Goal: Task Accomplishment & Management: Manage account settings

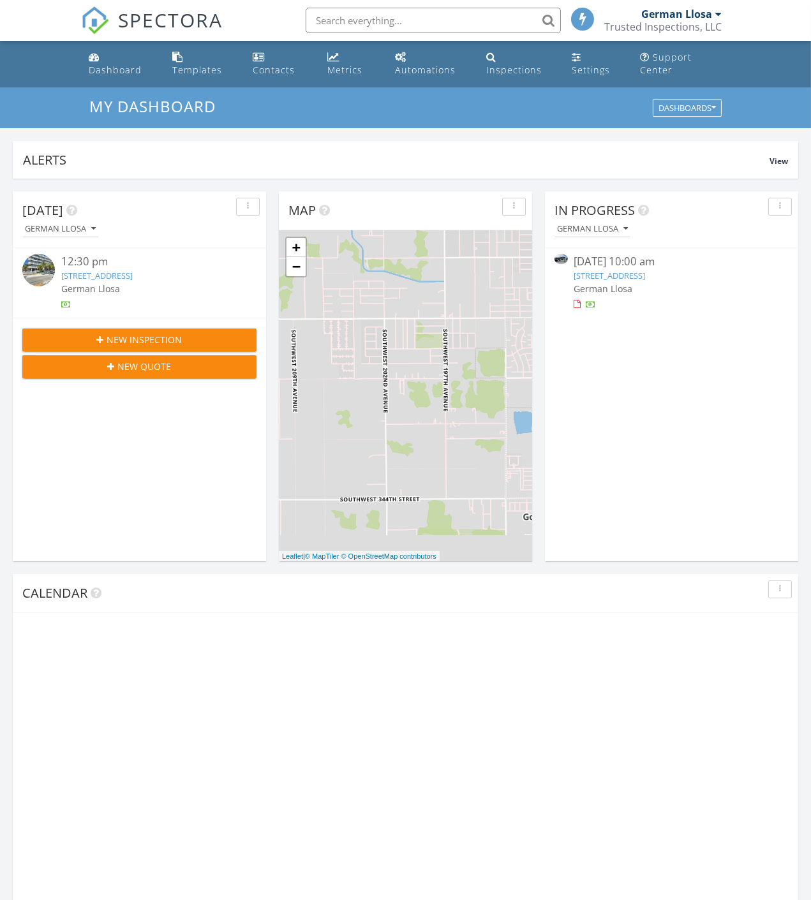
scroll to position [7, 6]
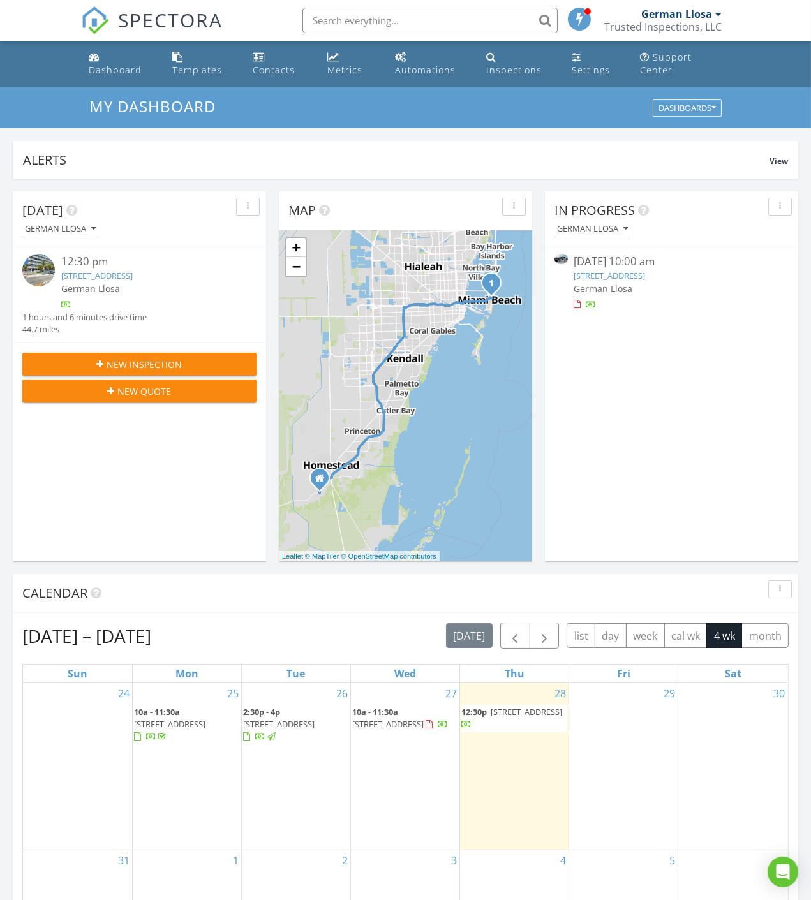
click at [646, 277] on link "9058 NW 115th St, Hialeah Gardens, FL 33018" at bounding box center [609, 275] width 71 height 11
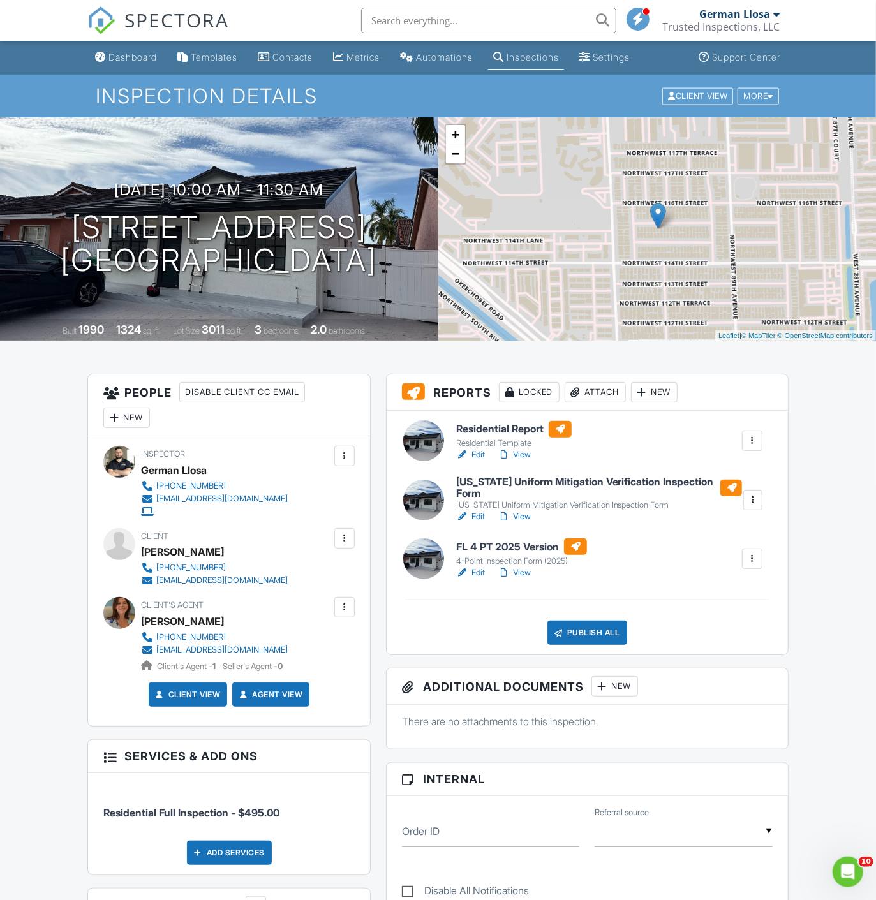
click at [483, 458] on link "Edit" at bounding box center [470, 454] width 29 height 13
click at [607, 693] on div at bounding box center [602, 686] width 13 height 13
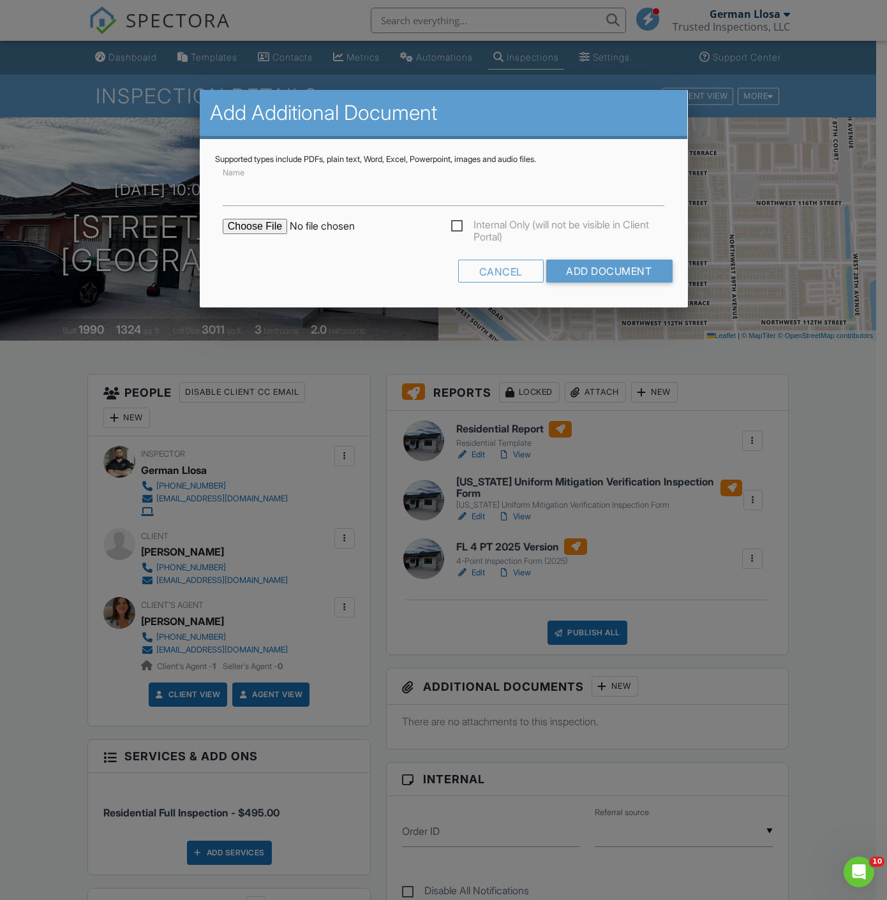
click at [239, 228] on input "file" at bounding box center [331, 226] width 217 height 15
type input "C:\fakepath\ViewReport.pdf"
click at [337, 195] on input "Name" at bounding box center [444, 190] width 442 height 31
type input "Permit History Search"
click at [595, 270] on input "Add Document" at bounding box center [608, 271] width 126 height 23
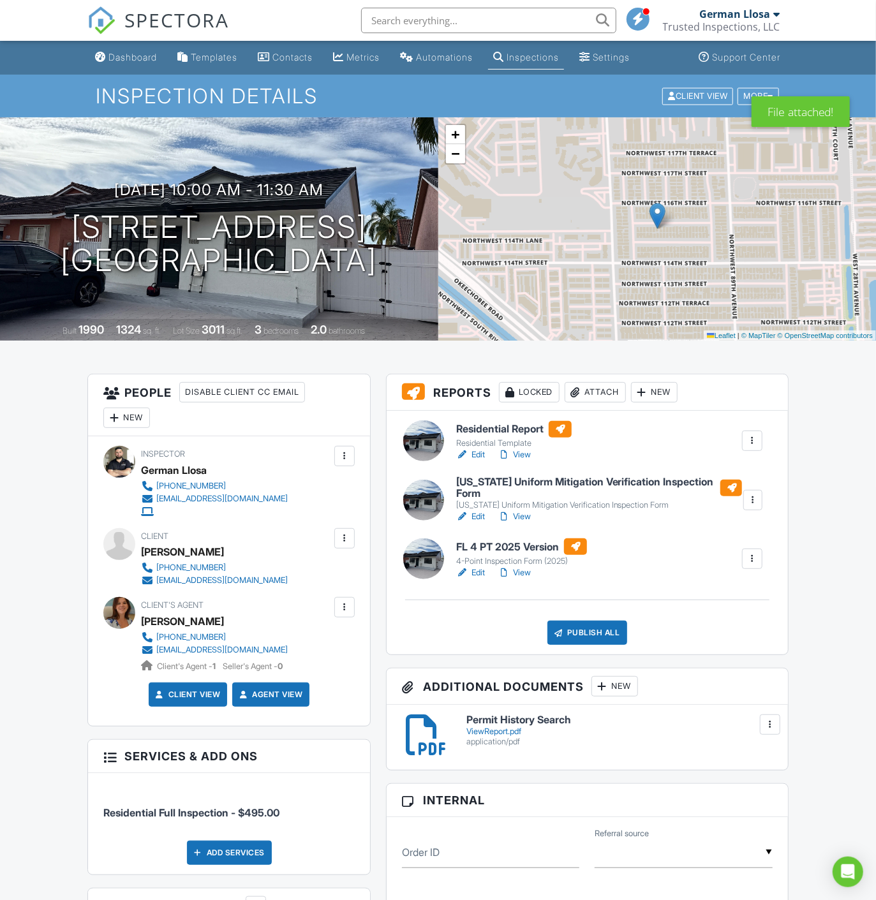
click at [619, 678] on div "New" at bounding box center [614, 686] width 47 height 20
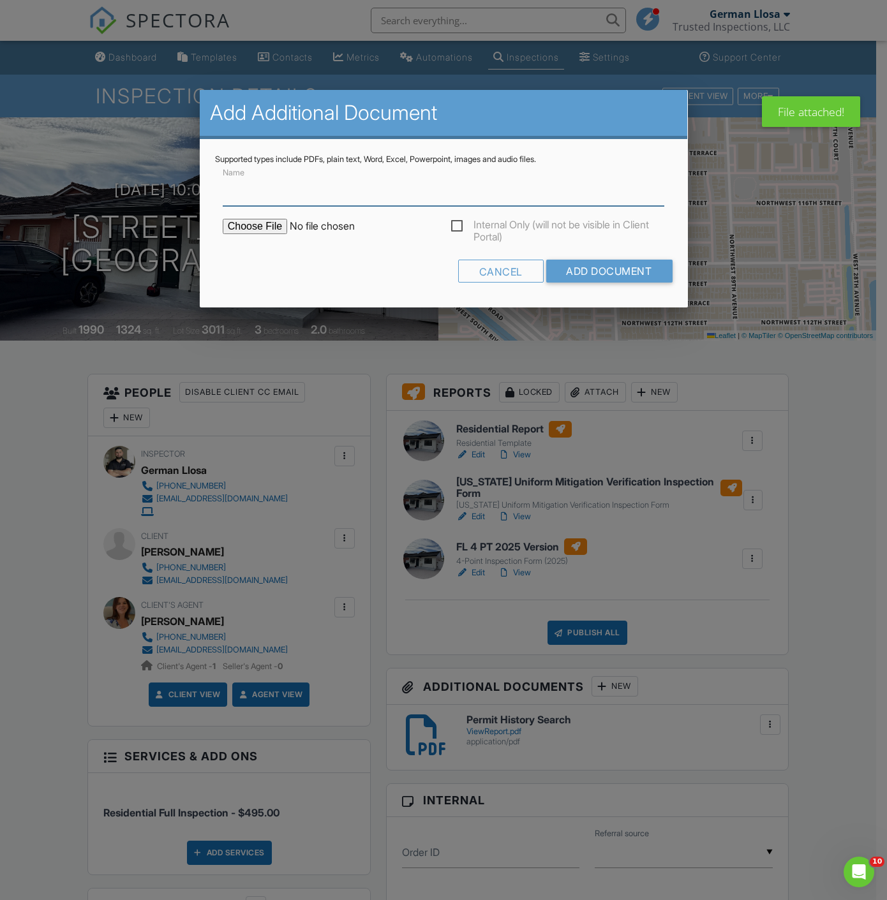
click at [270, 202] on input "Name" at bounding box center [444, 190] width 442 height 31
type input "Permit History Search"
click at [268, 222] on input "file" at bounding box center [331, 226] width 217 height 15
type input "C:\fakepath\Screenshot 2025-08-28 095103.png"
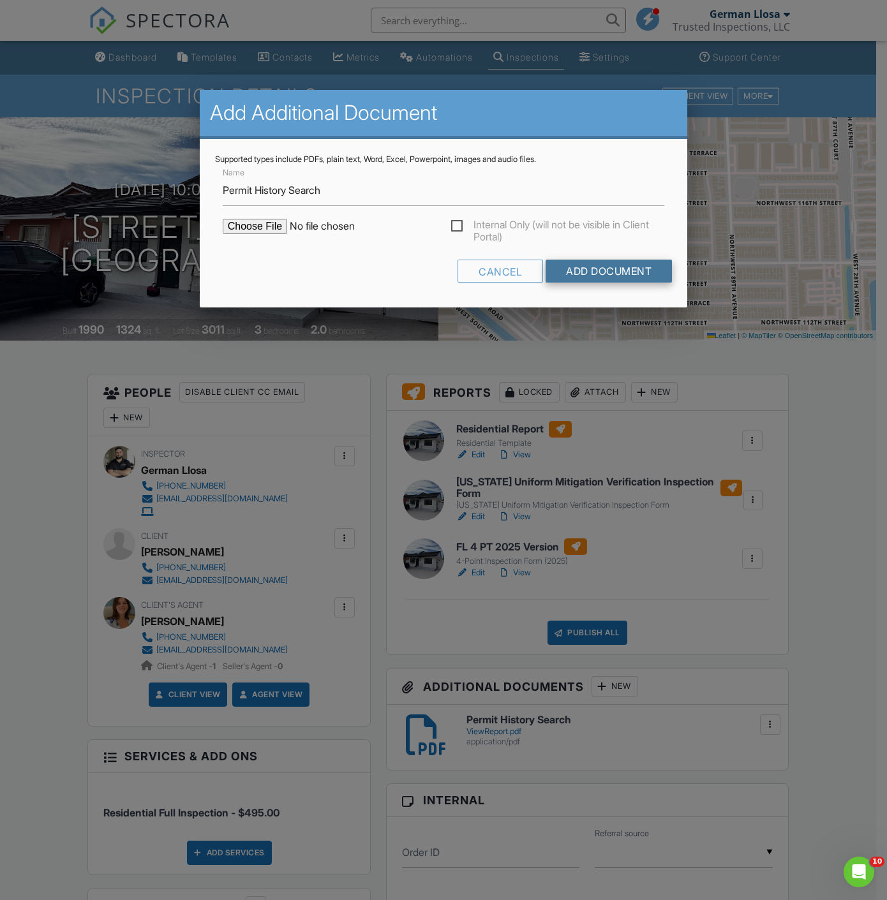
click at [598, 270] on input "Add Document" at bounding box center [608, 271] width 126 height 23
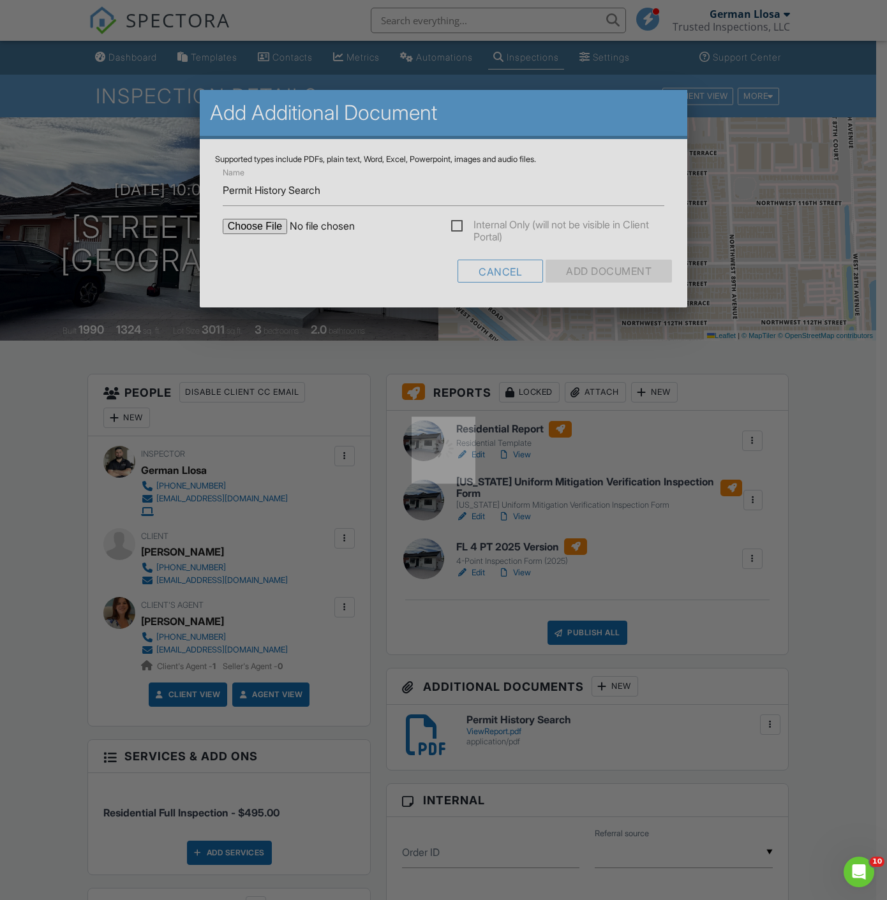
click at [598, 270] on div at bounding box center [443, 450] width 887 height 900
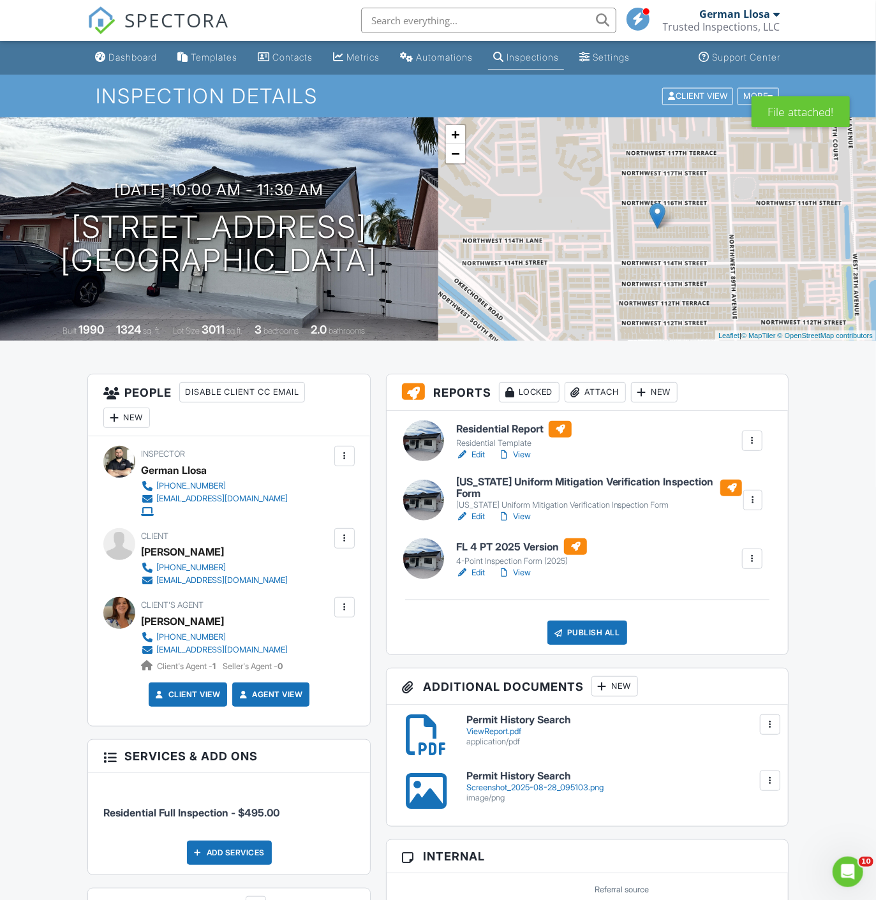
drag, startPoint x: 390, startPoint y: 502, endPoint x: 384, endPoint y: 321, distance: 180.6
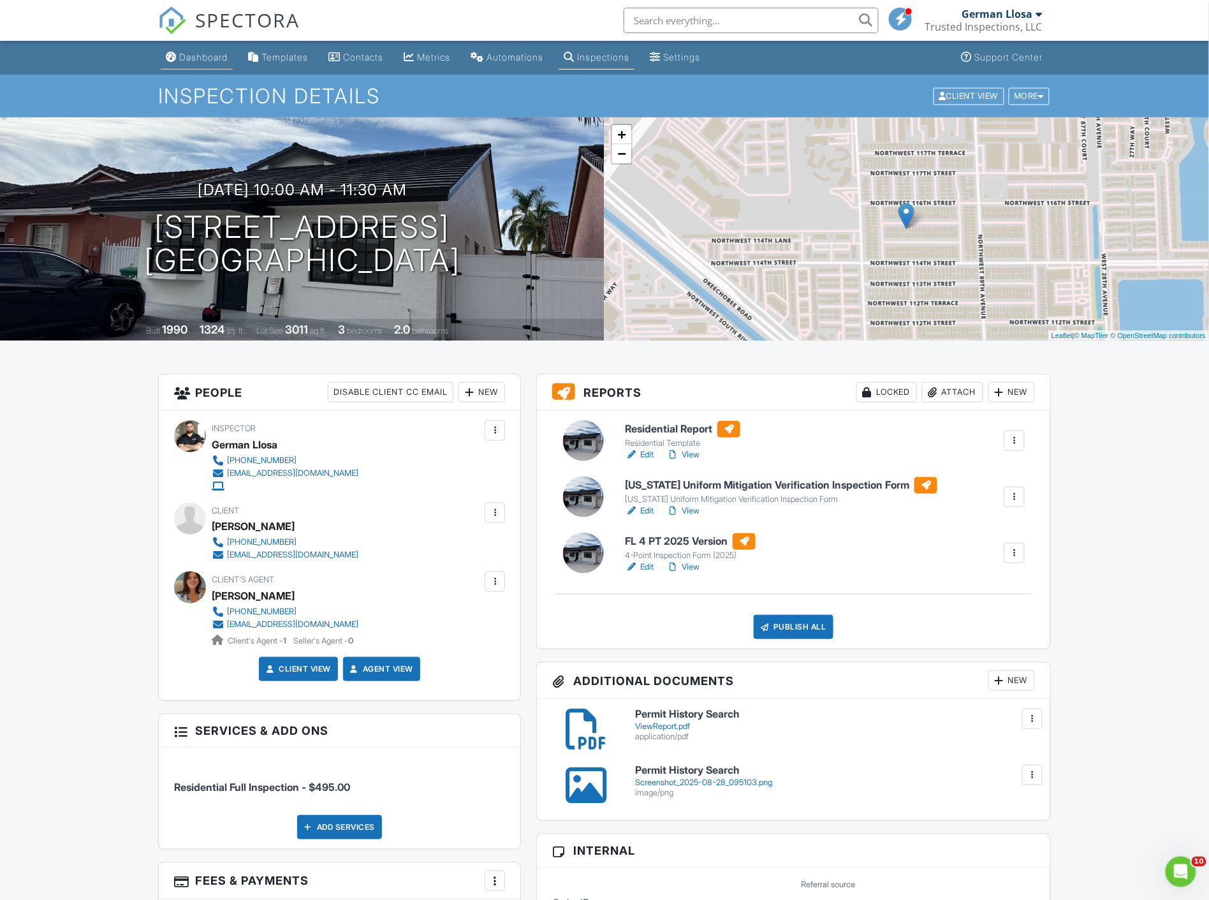
click at [195, 50] on link "Dashboard" at bounding box center [197, 58] width 72 height 24
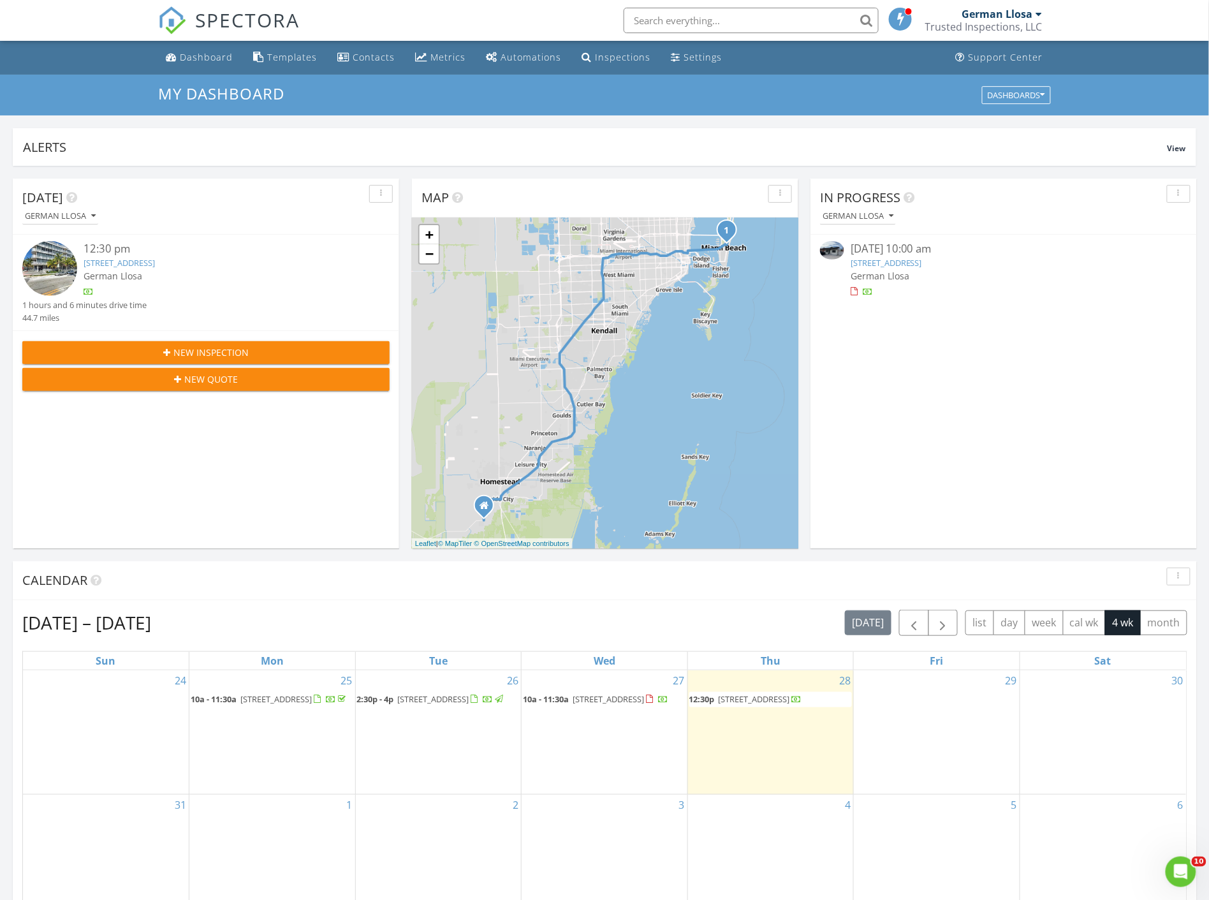
drag, startPoint x: 631, startPoint y: 632, endPoint x: 626, endPoint y: 575, distance: 57.7
drag, startPoint x: 626, startPoint y: 575, endPoint x: 426, endPoint y: 204, distance: 421.0
